Goal: Task Accomplishment & Management: Manage account settings

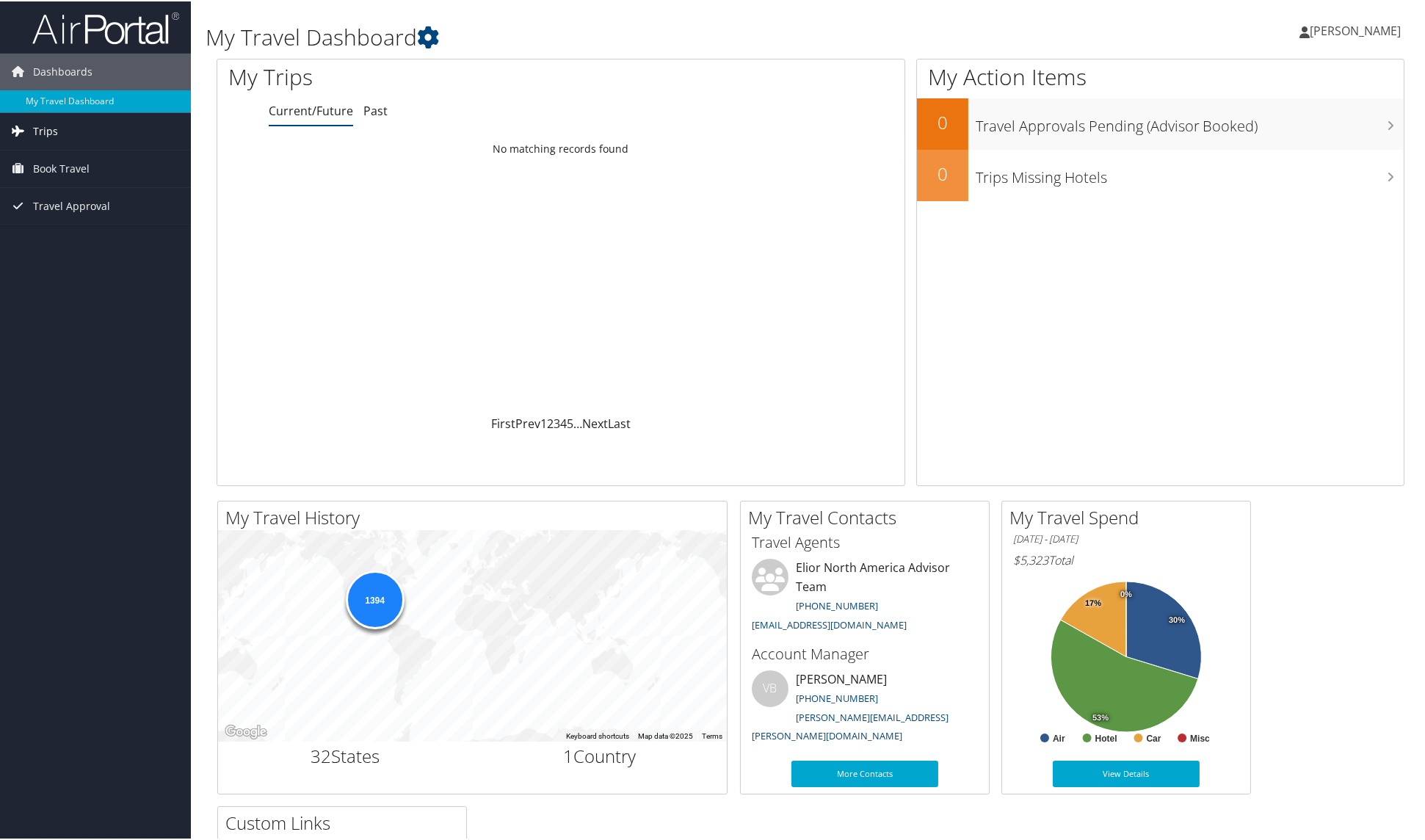
click at [75, 138] on link "Trips" at bounding box center [96, 130] width 191 height 36
click at [75, 157] on link "Current/Future Trips" at bounding box center [96, 159] width 191 height 22
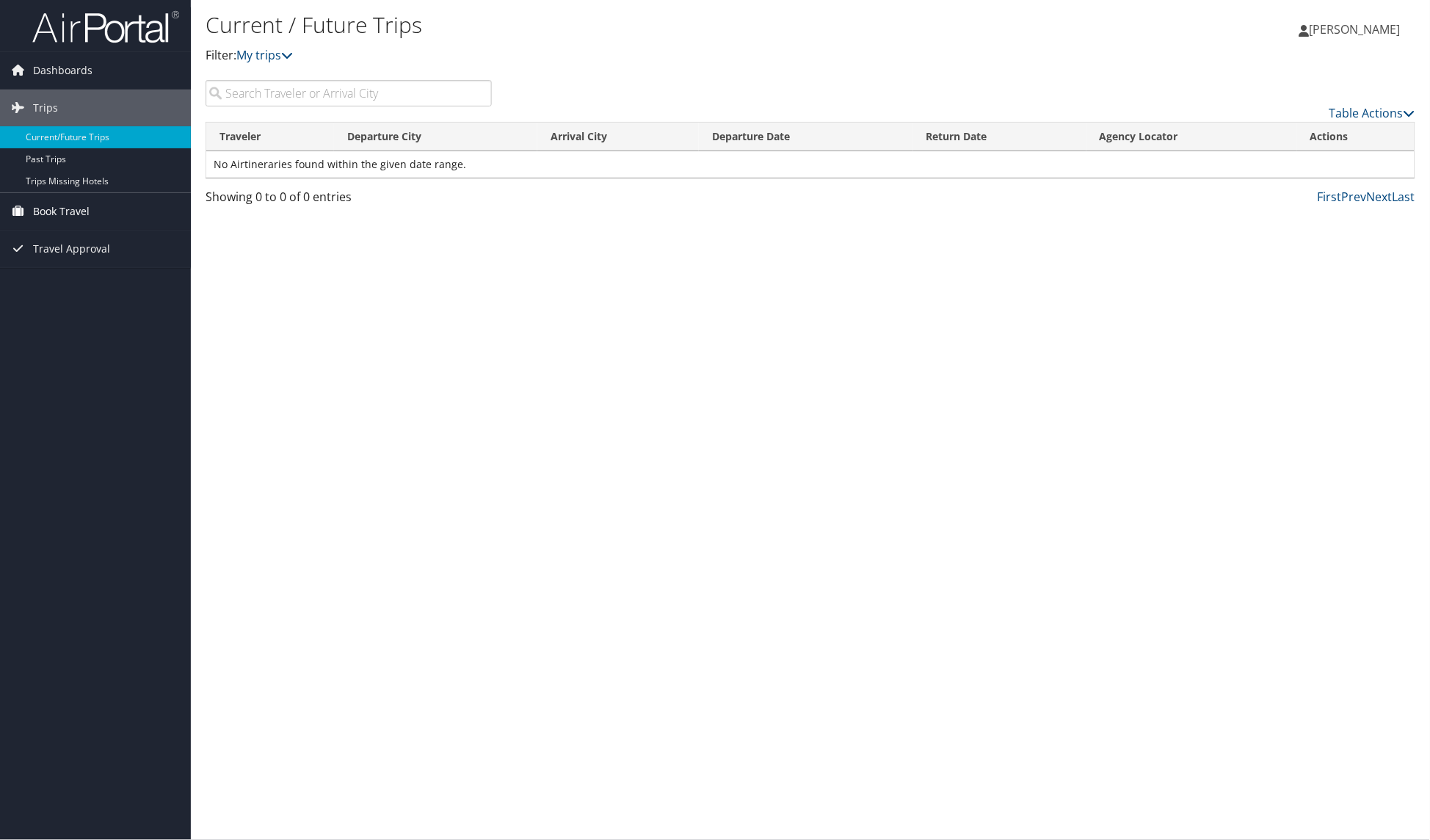
click at [64, 203] on span "Book Travel" at bounding box center [61, 211] width 57 height 36
click at [75, 277] on link "Book/Manage Online Trips" at bounding box center [95, 285] width 191 height 22
